Goal: Task Accomplishment & Management: Manage account settings

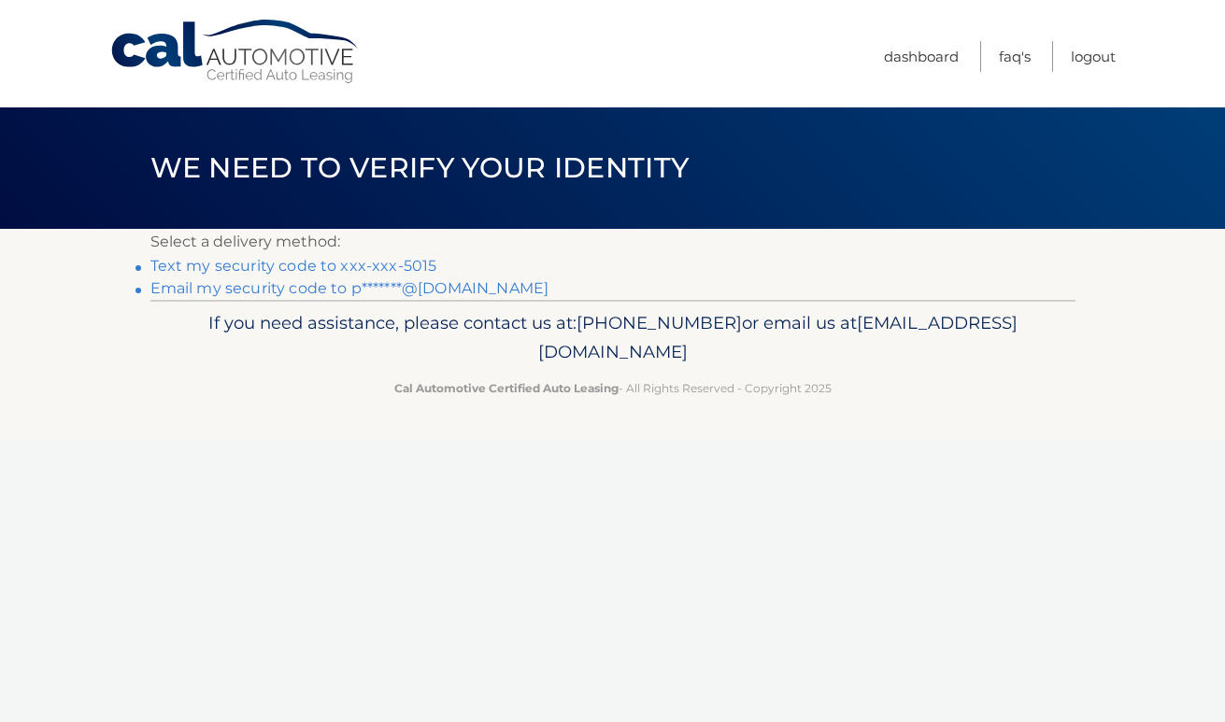
click at [422, 288] on link "Email my security code to p*******@gmail.com" at bounding box center [349, 288] width 399 height 18
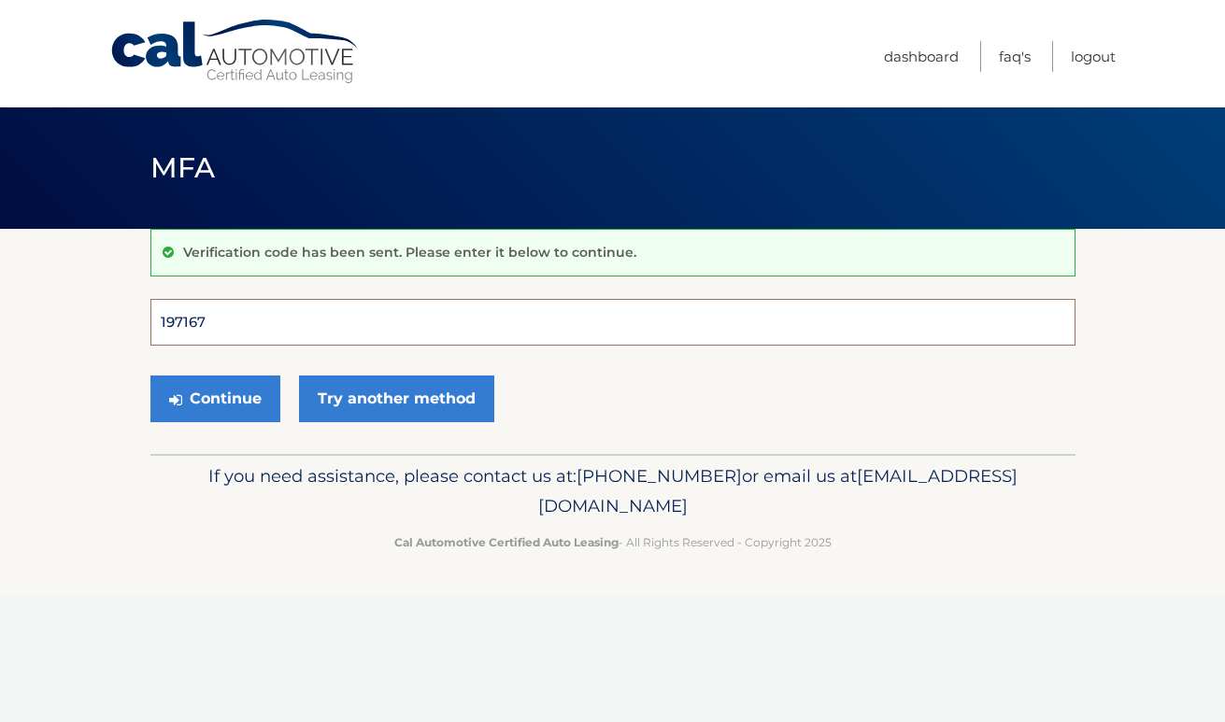
type input "197167"
click at [214, 398] on button "Continue" at bounding box center [215, 399] width 130 height 47
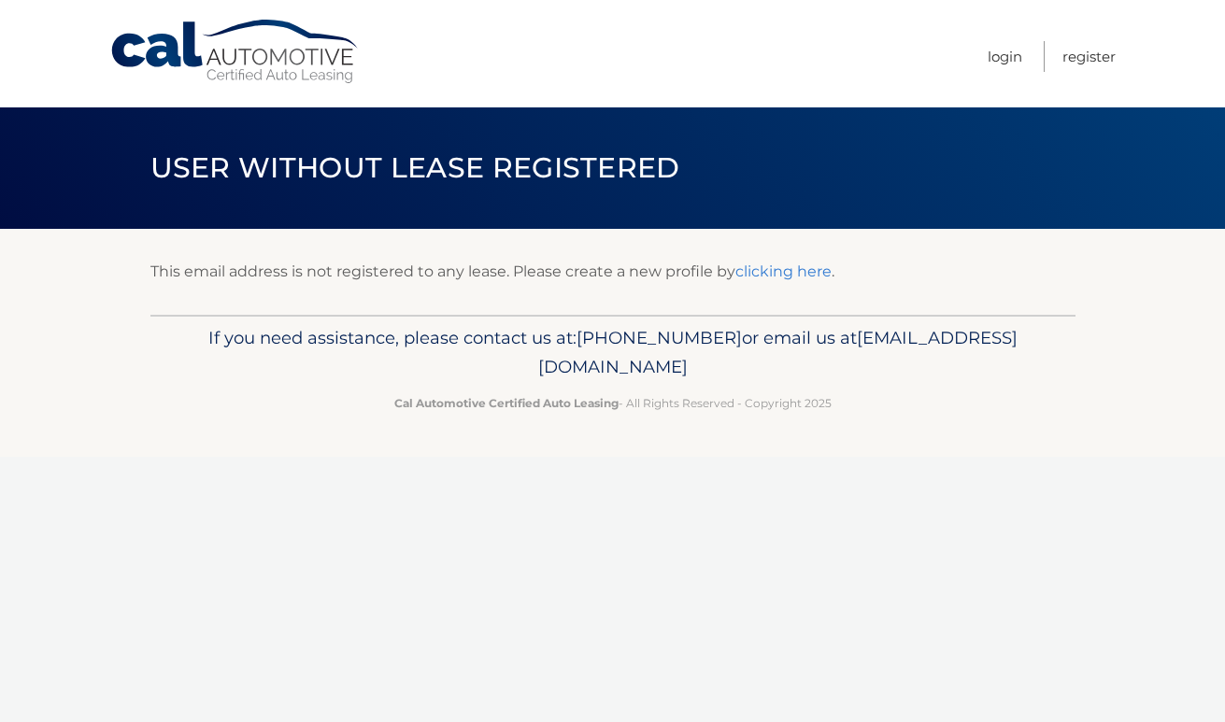
click at [779, 279] on link "clicking here" at bounding box center [784, 272] width 96 height 18
click at [999, 59] on link "Login" at bounding box center [1005, 56] width 35 height 31
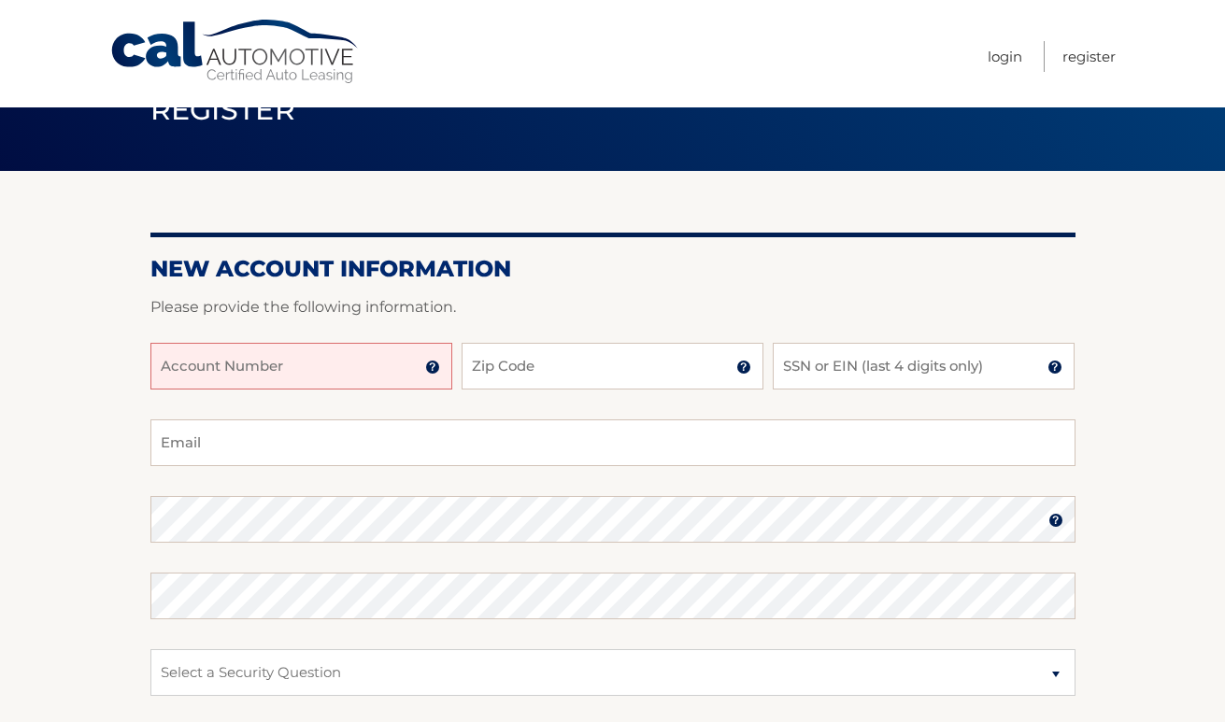
scroll to position [67, 0]
